Goal: Information Seeking & Learning: Learn about a topic

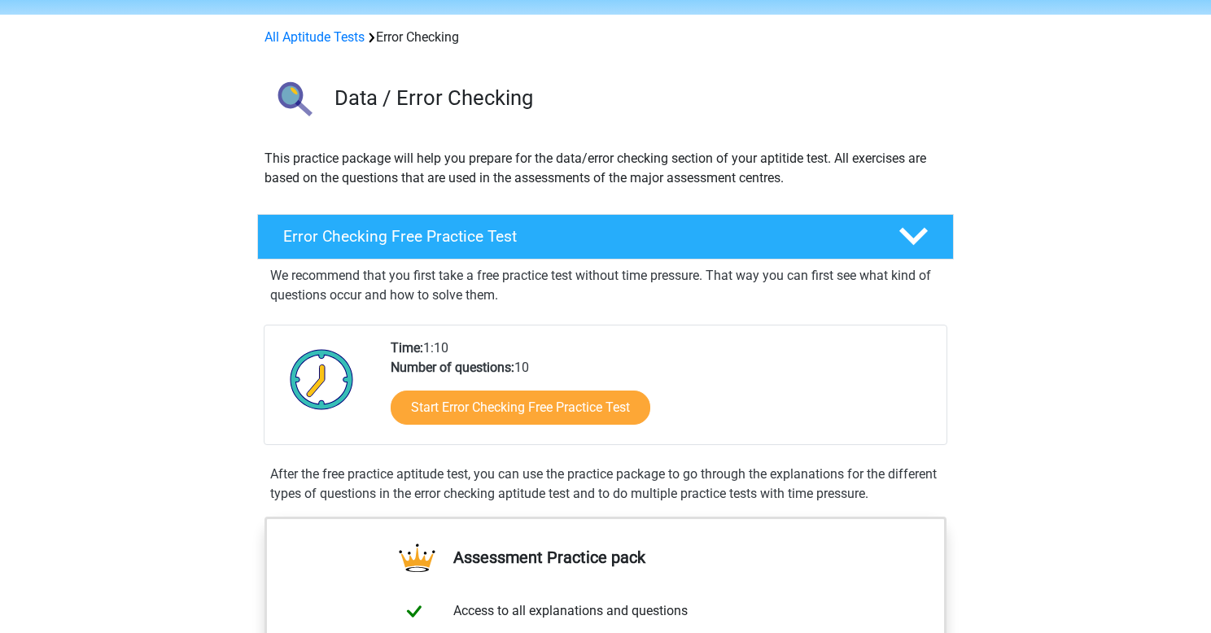
scroll to position [55, 0]
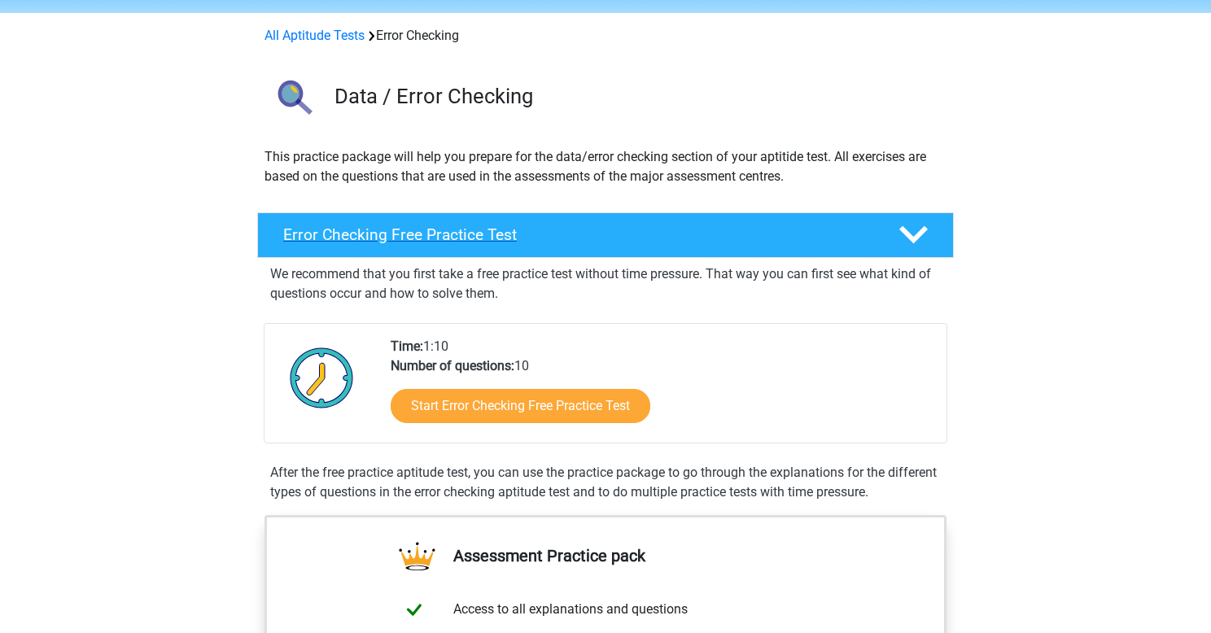
click at [920, 238] on icon at bounding box center [913, 234] width 28 height 28
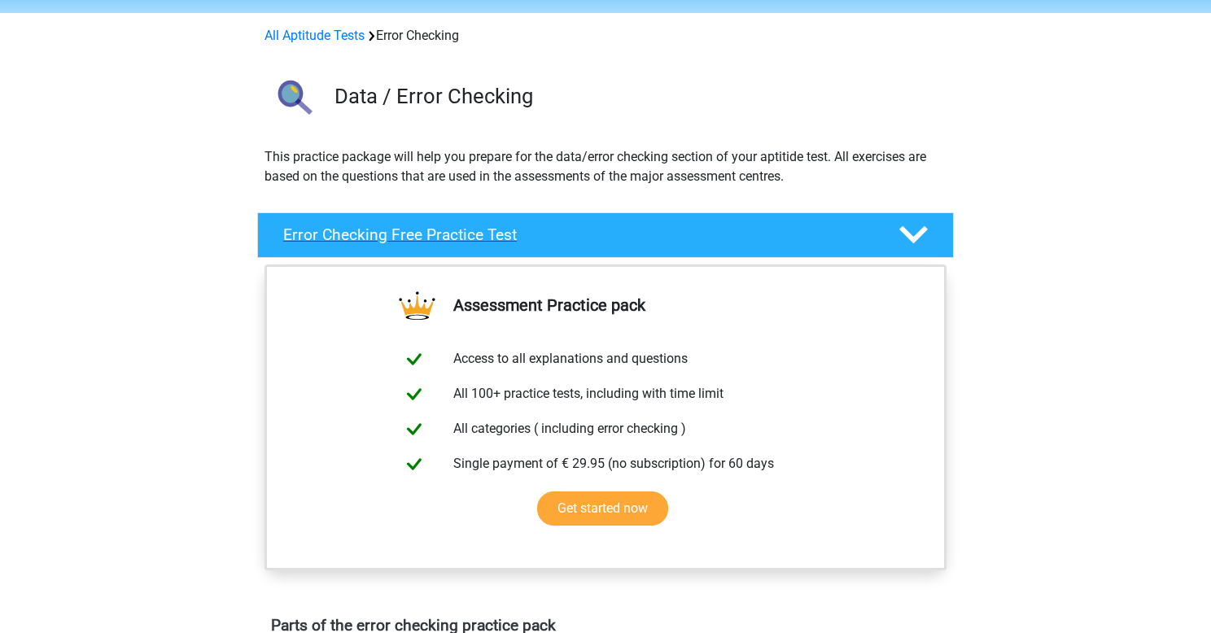
click at [920, 238] on icon at bounding box center [913, 234] width 28 height 28
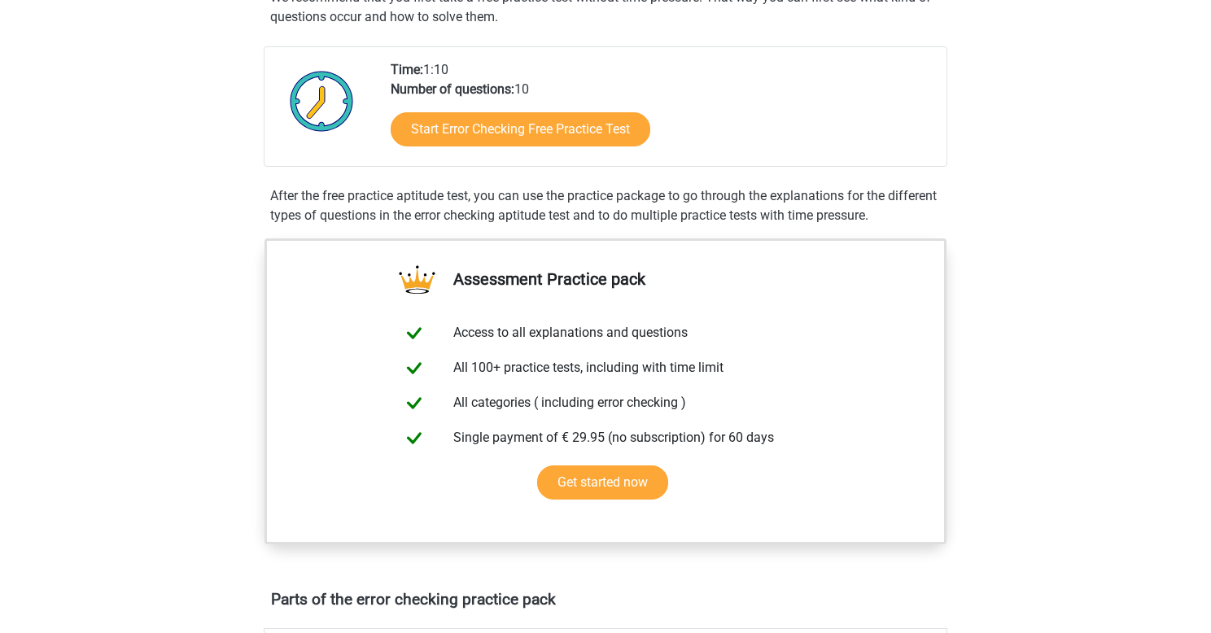
scroll to position [336, 0]
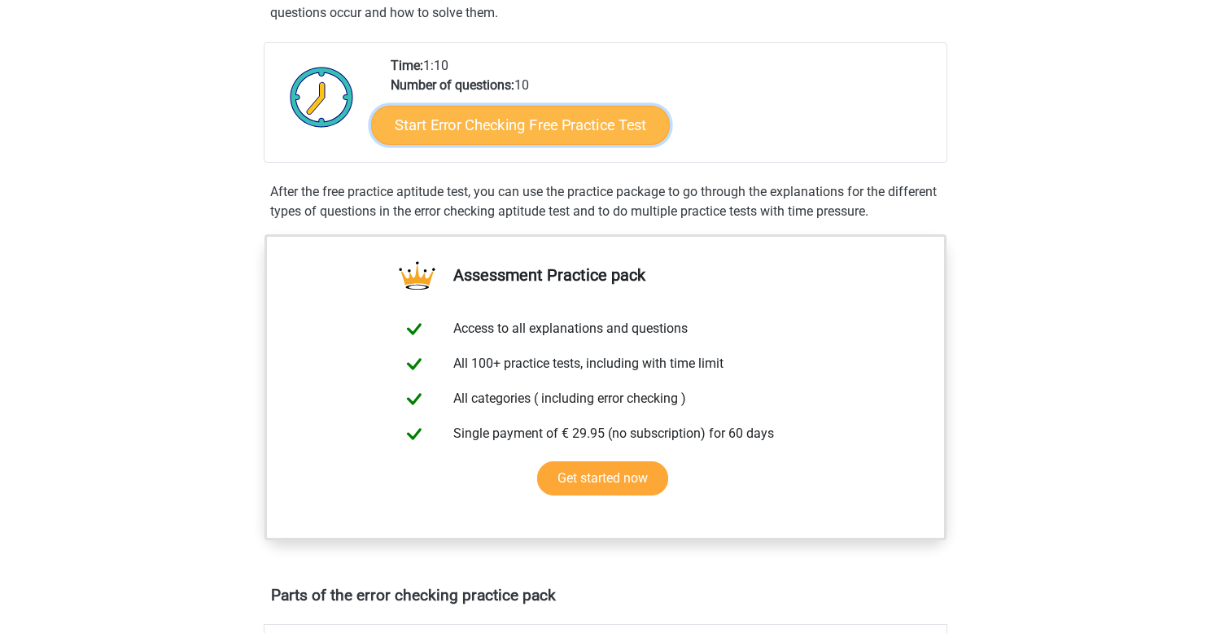
click at [595, 135] on link "Start Error Checking Free Practice Test" at bounding box center [520, 125] width 299 height 39
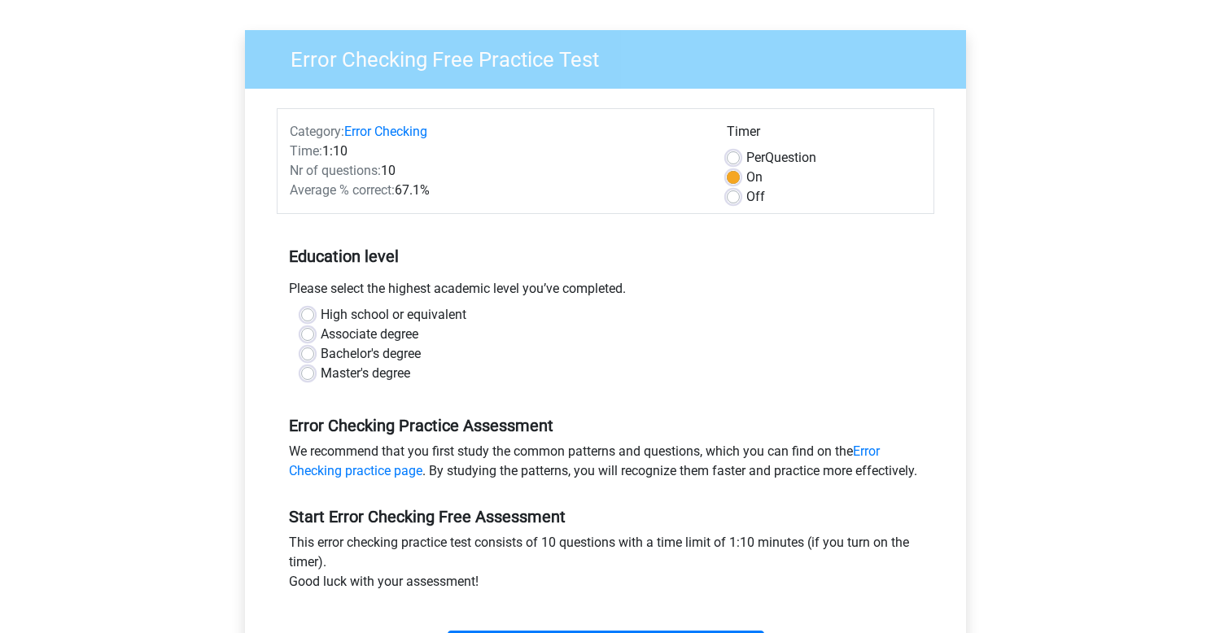
scroll to position [107, 0]
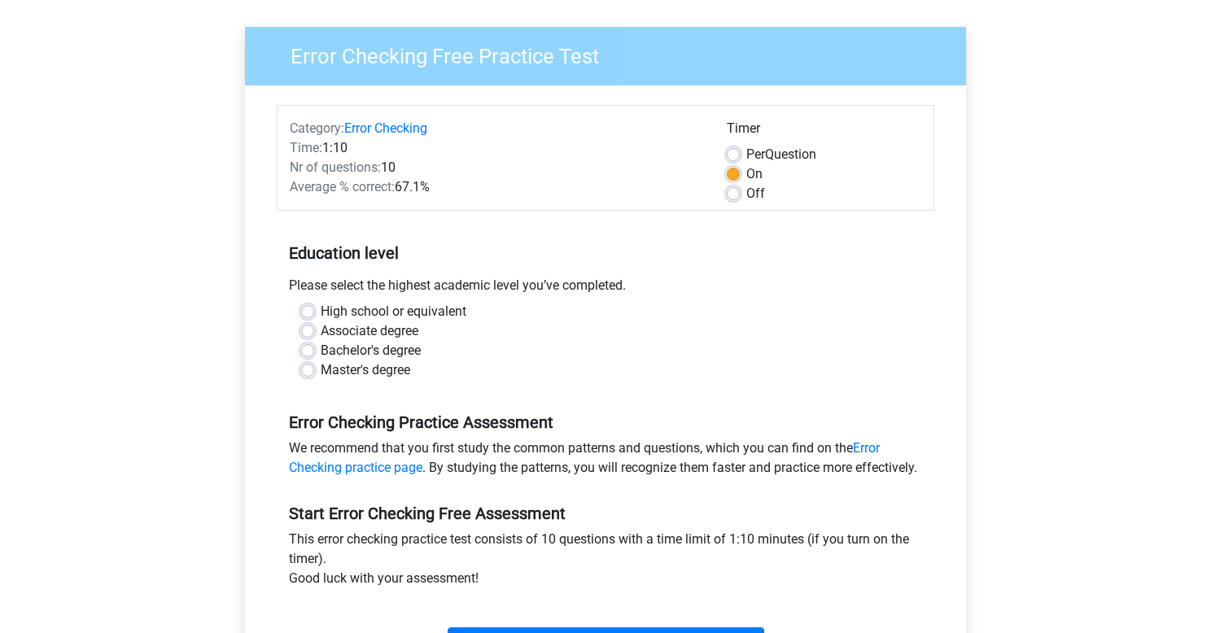
click at [321, 328] on label "Associate degree" at bounding box center [370, 331] width 98 height 20
click at [309, 328] on input "Associate degree" at bounding box center [307, 329] width 13 height 16
radio input "true"
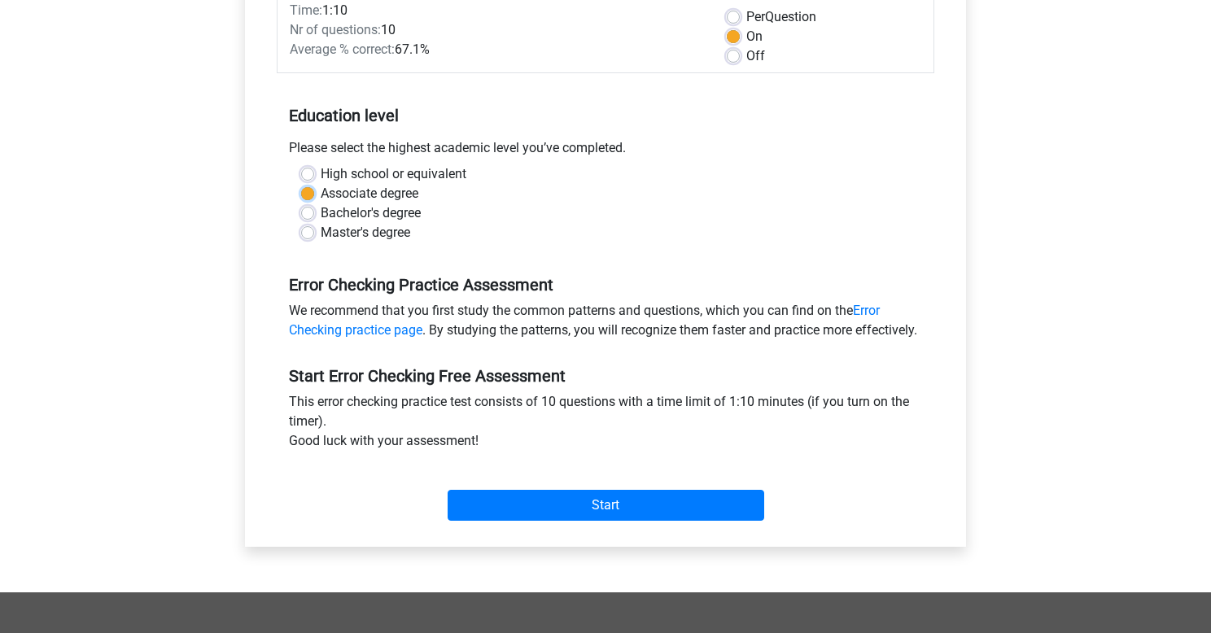
scroll to position [251, 0]
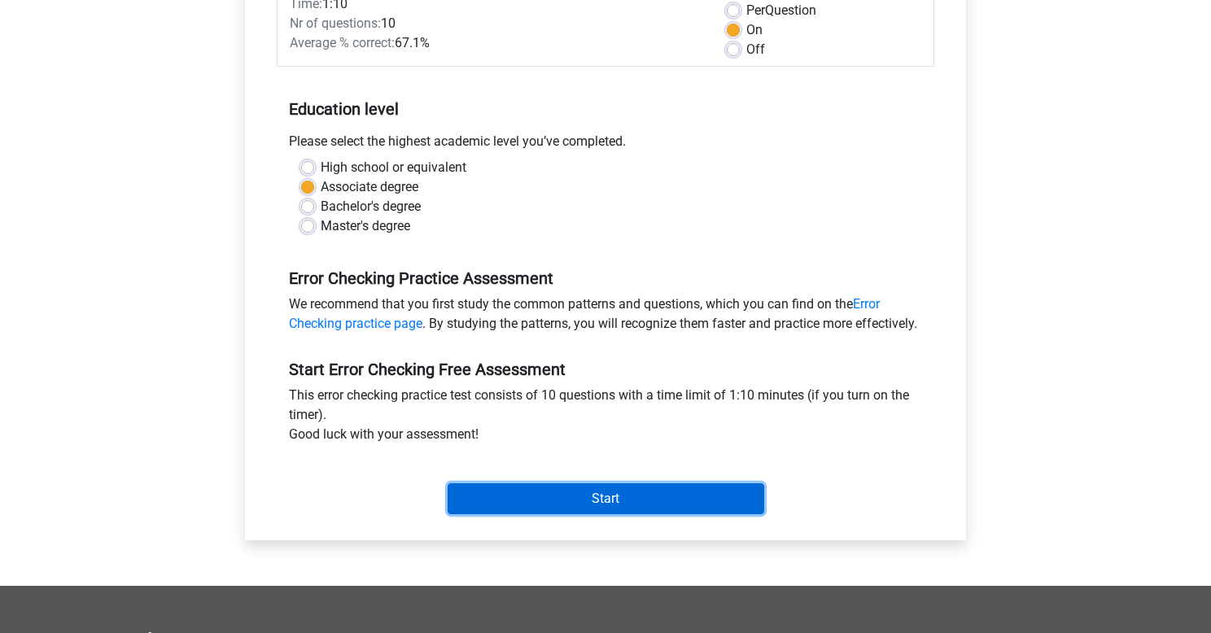
click at [657, 514] on input "Start" at bounding box center [605, 498] width 316 height 31
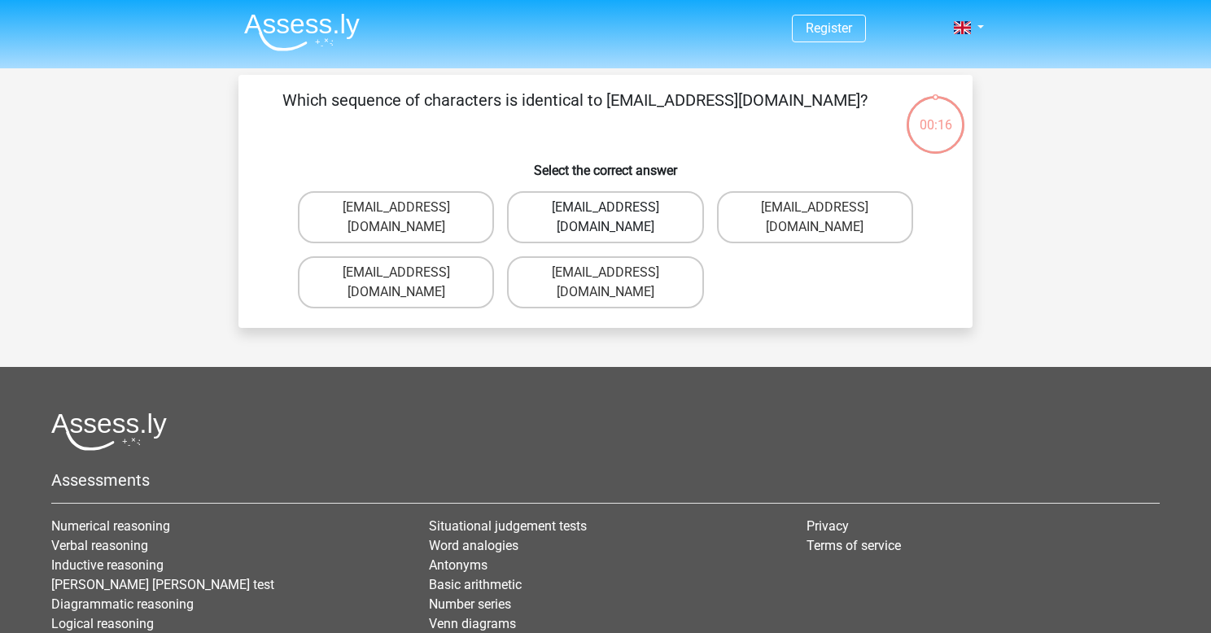
click at [617, 209] on label "Evie_Meade@jointmail.com.uk" at bounding box center [605, 217] width 196 height 52
click at [616, 209] on input "Evie_Meade@jointmail.com.uk" at bounding box center [610, 212] width 11 height 11
radio input "true"
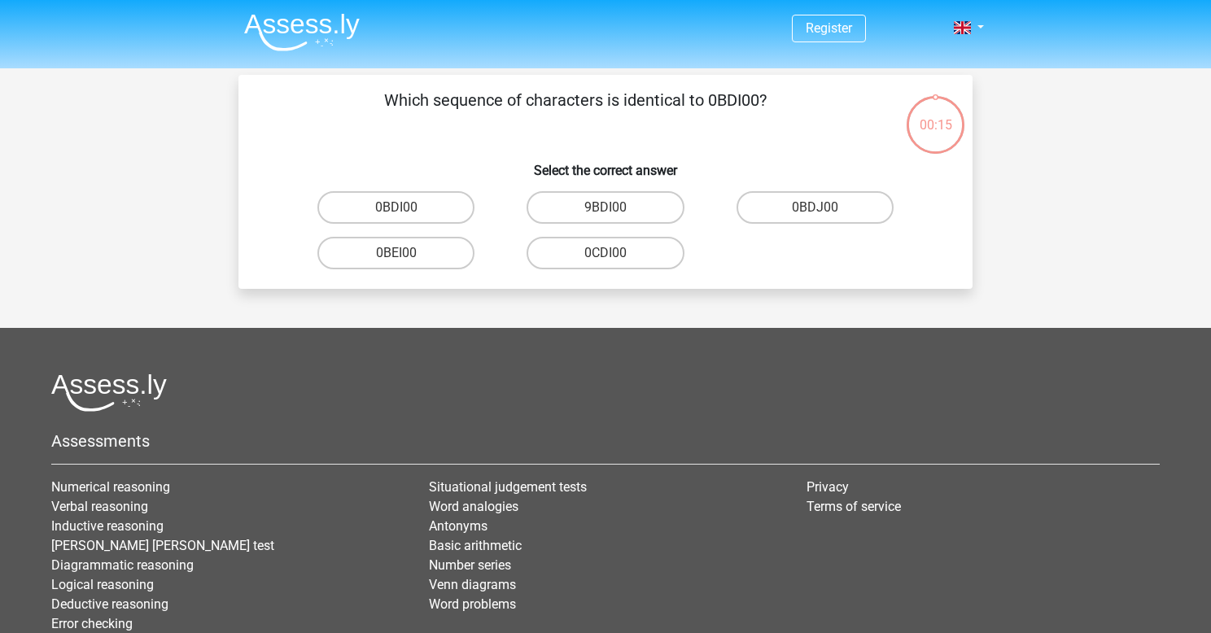
scroll to position [75, 0]
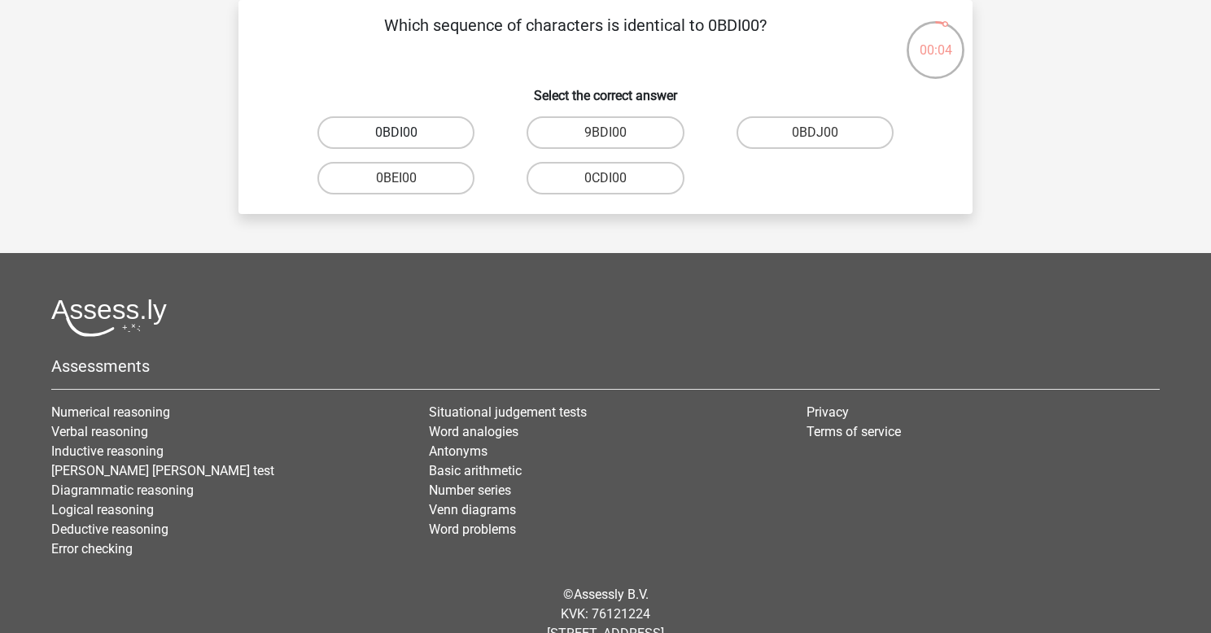
click at [424, 130] on label "0BDI00" at bounding box center [395, 132] width 157 height 33
click at [407, 133] on input "0BDI00" at bounding box center [401, 138] width 11 height 11
radio input "true"
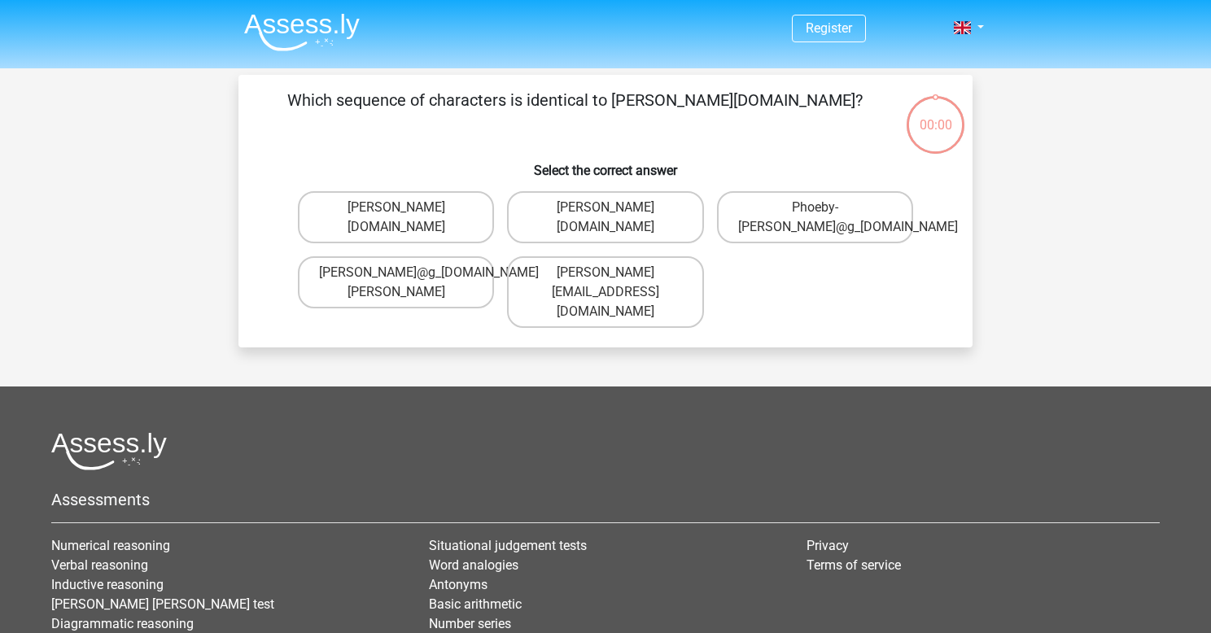
scroll to position [75, 0]
